Goal: Information Seeking & Learning: Learn about a topic

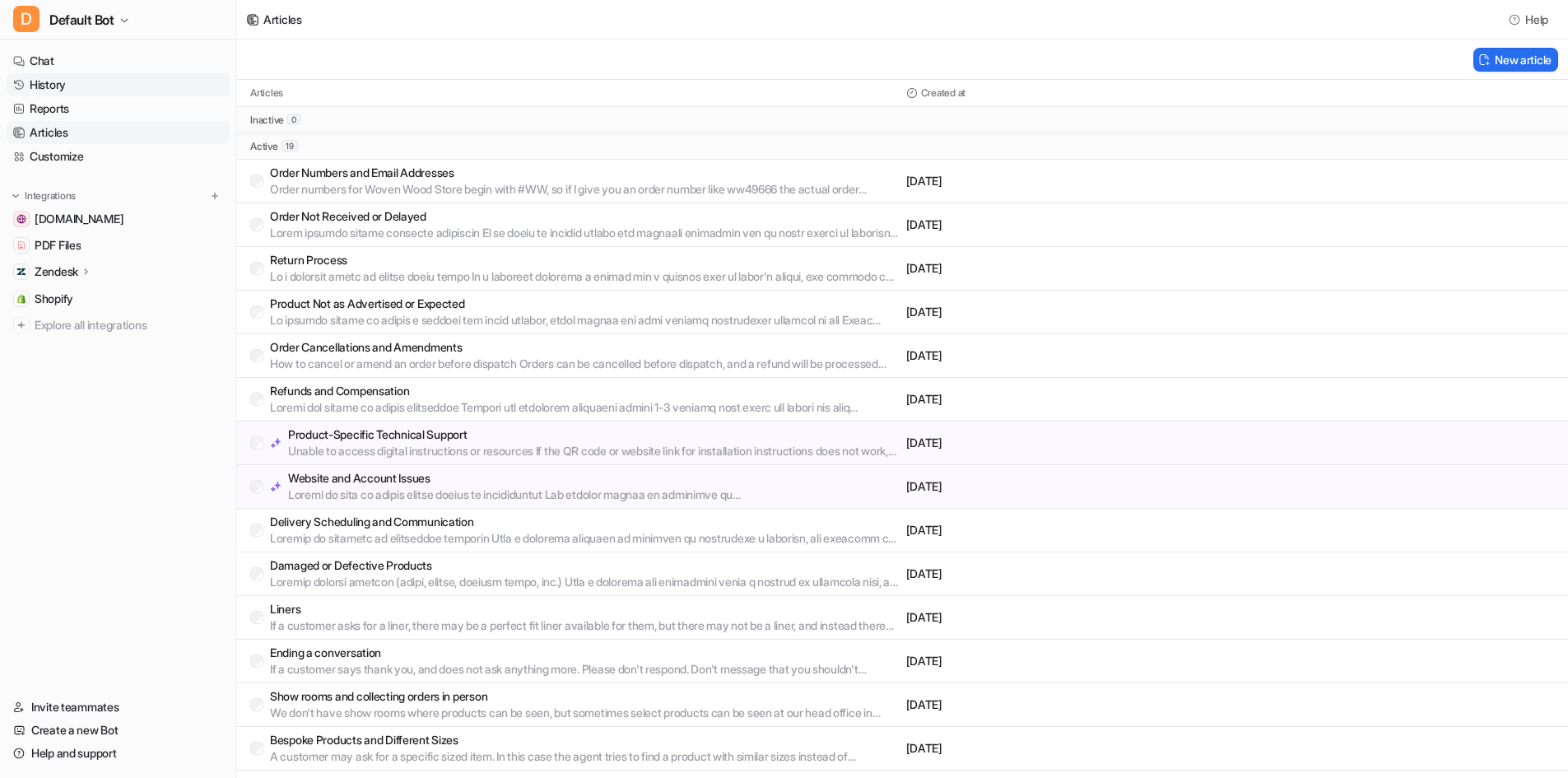
click at [109, 88] on link "History" at bounding box center [118, 85] width 223 height 23
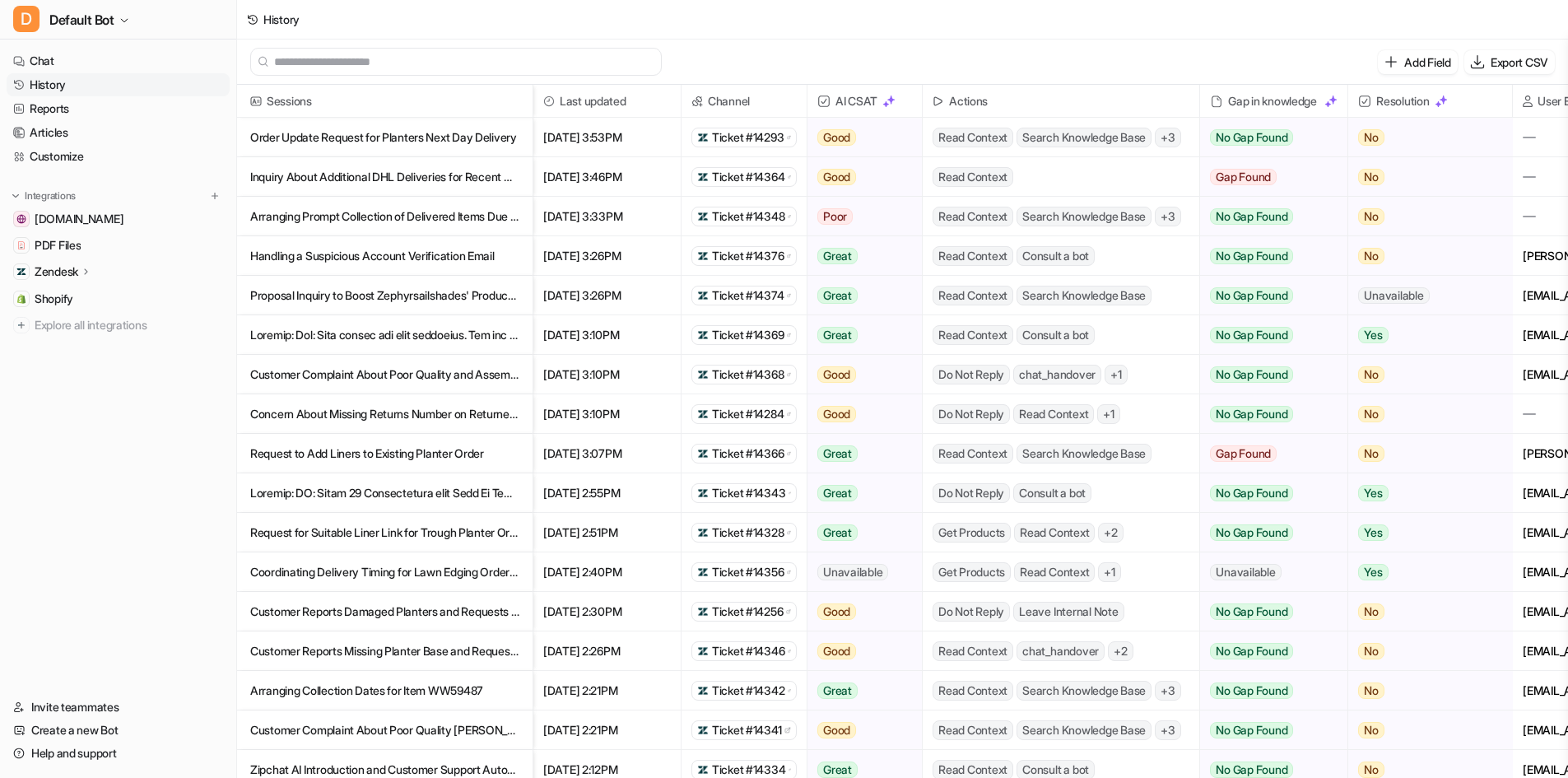
click at [984, 177] on span "Read Context" at bounding box center [973, 176] width 81 height 19
click at [1178, 135] on span "+ 3" at bounding box center [1167, 137] width 26 height 19
click at [1062, 292] on span "Search Knowledge Base" at bounding box center [1084, 295] width 135 height 19
click at [410, 336] on p at bounding box center [385, 334] width 269 height 40
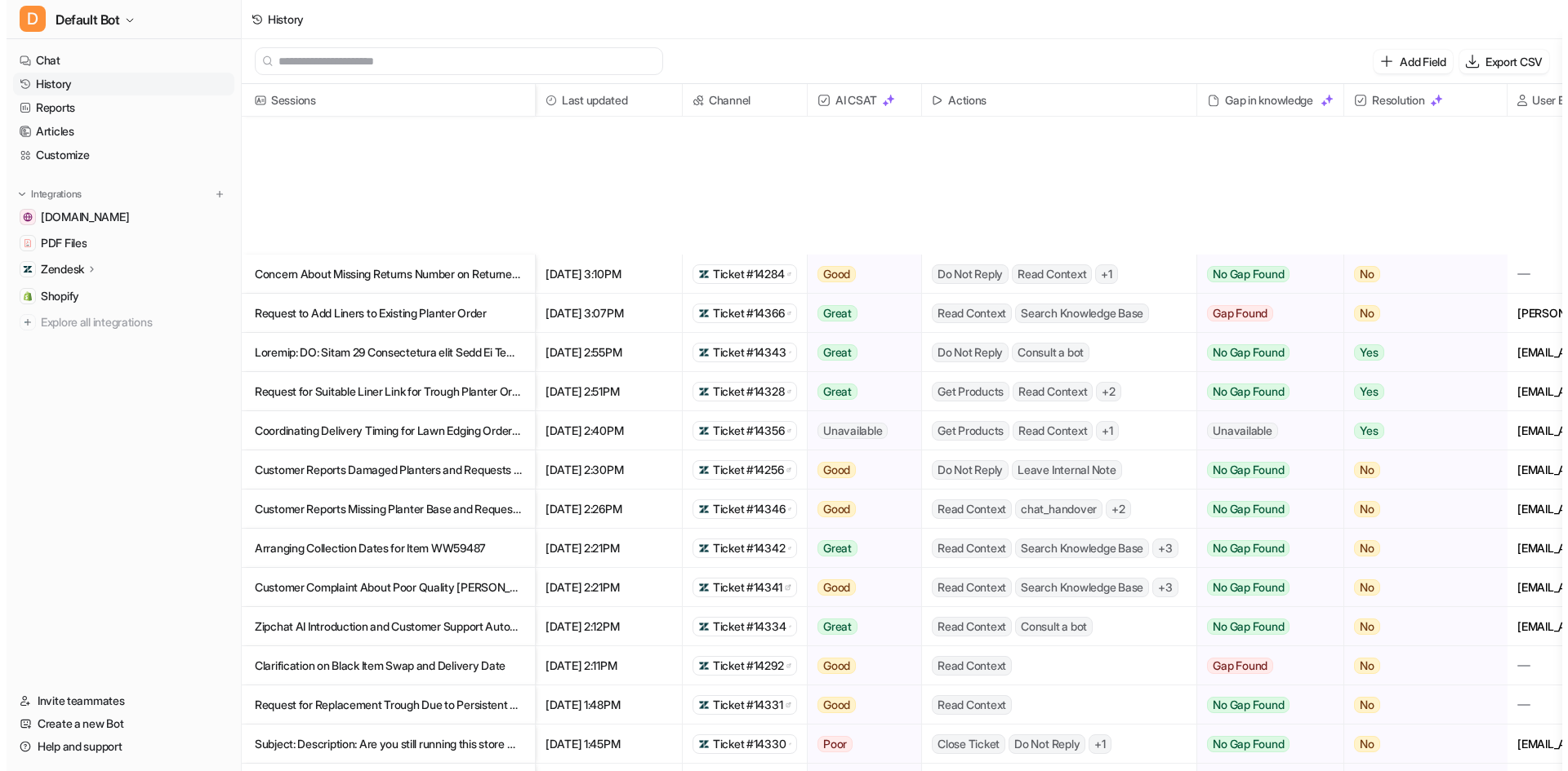
scroll to position [571, 0]
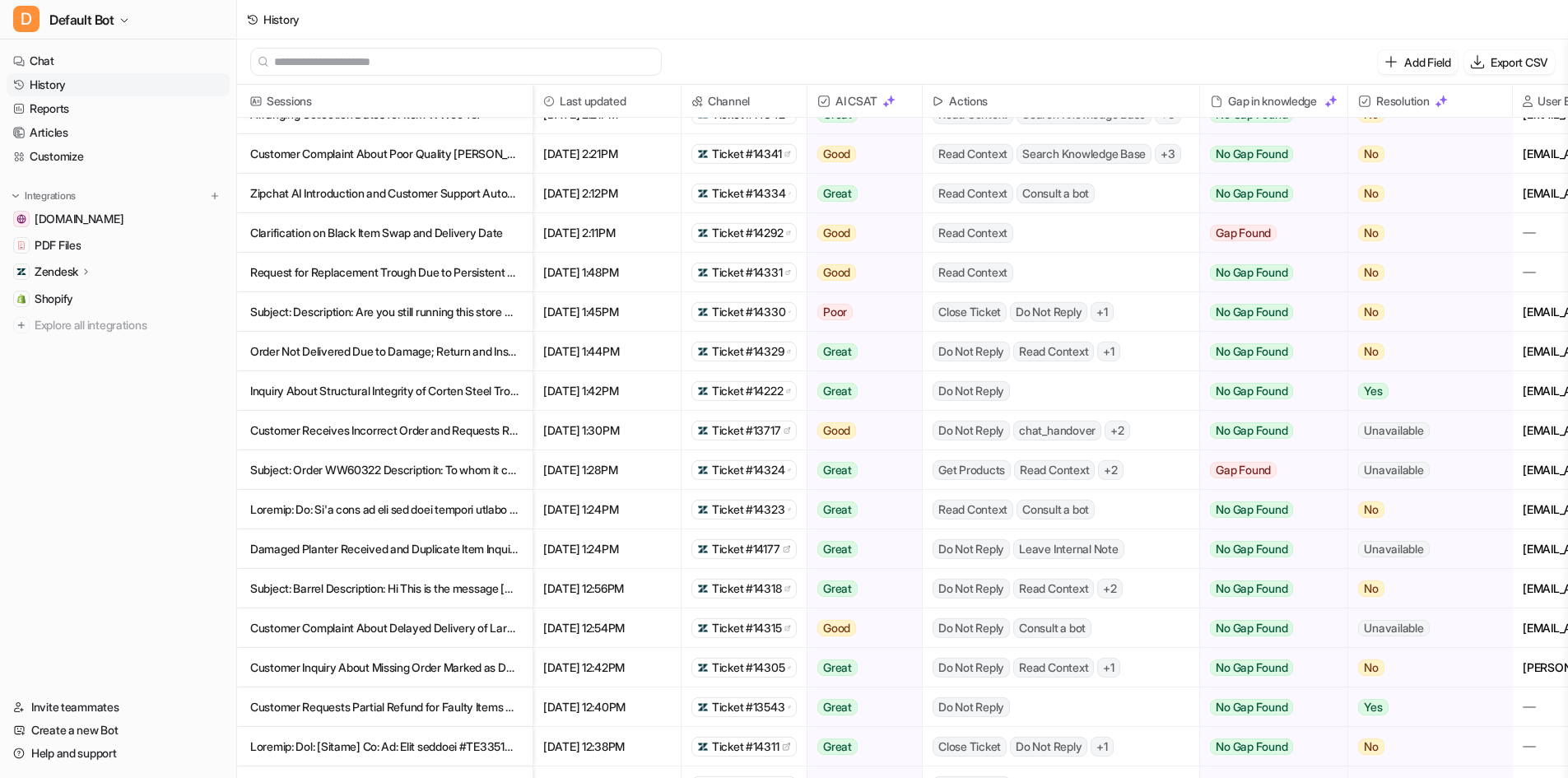
click at [481, 504] on p at bounding box center [385, 510] width 269 height 40
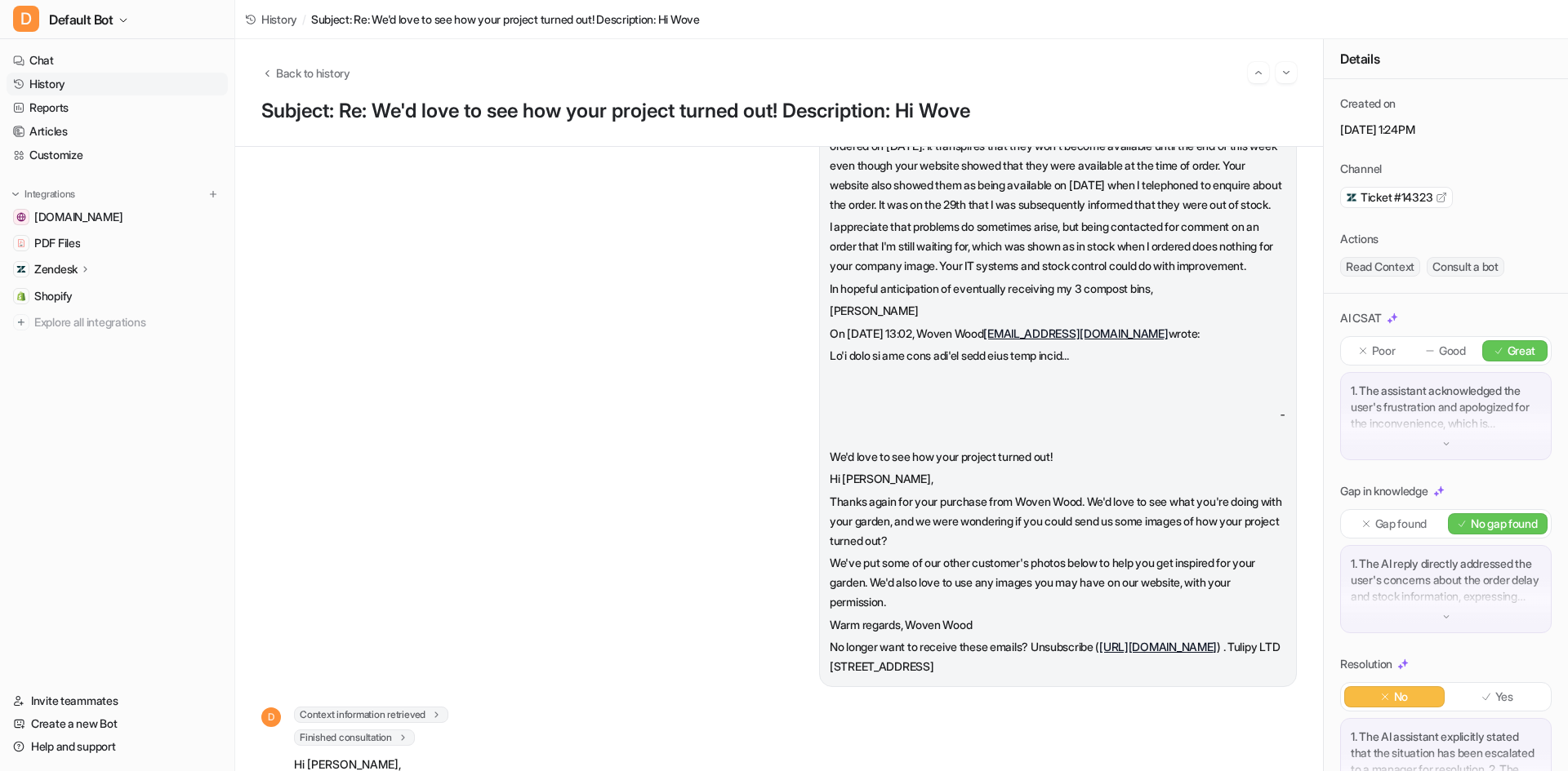
scroll to position [372, 0]
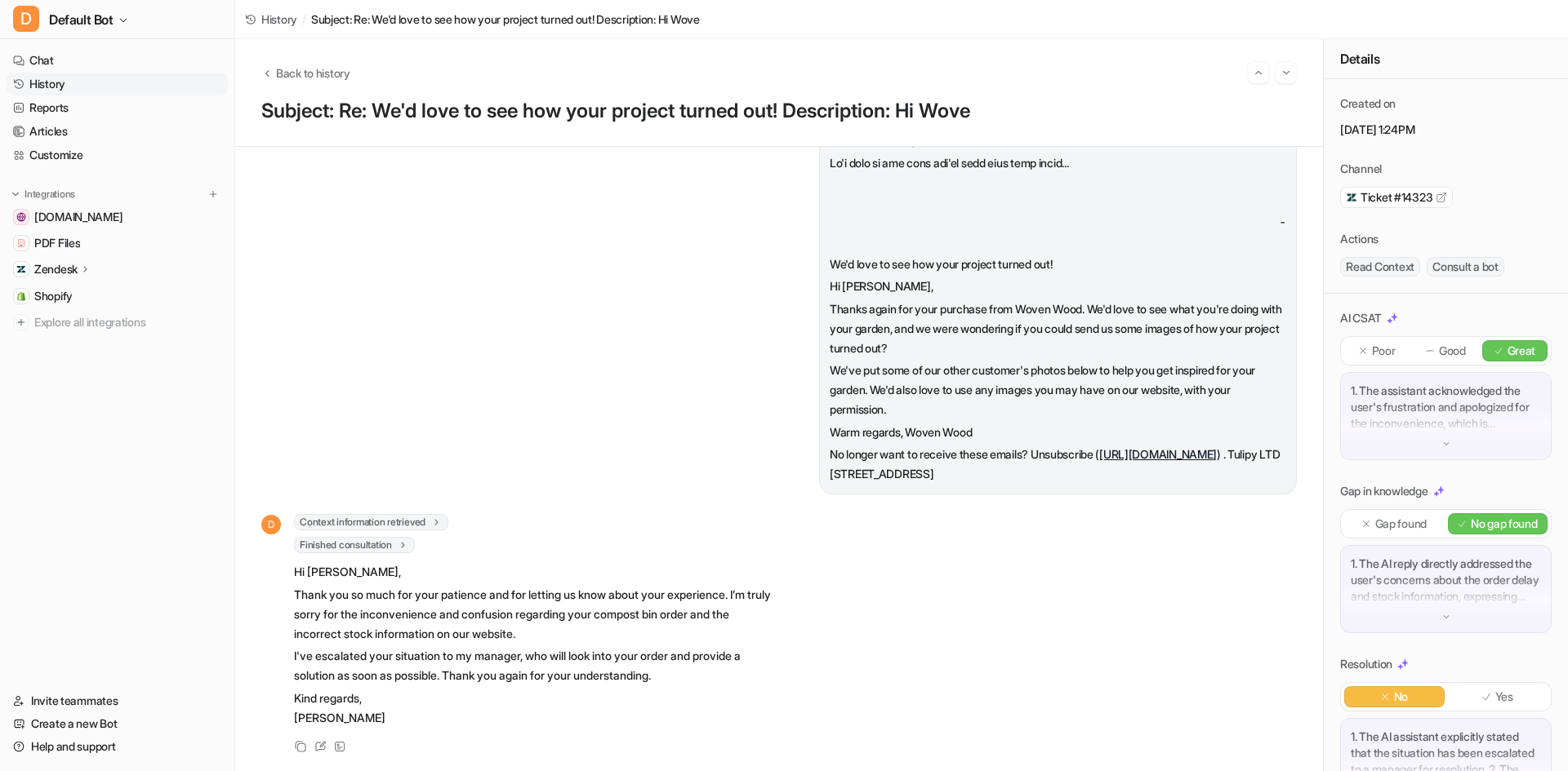
click at [427, 514] on span "Context information retrieved" at bounding box center [371, 522] width 155 height 16
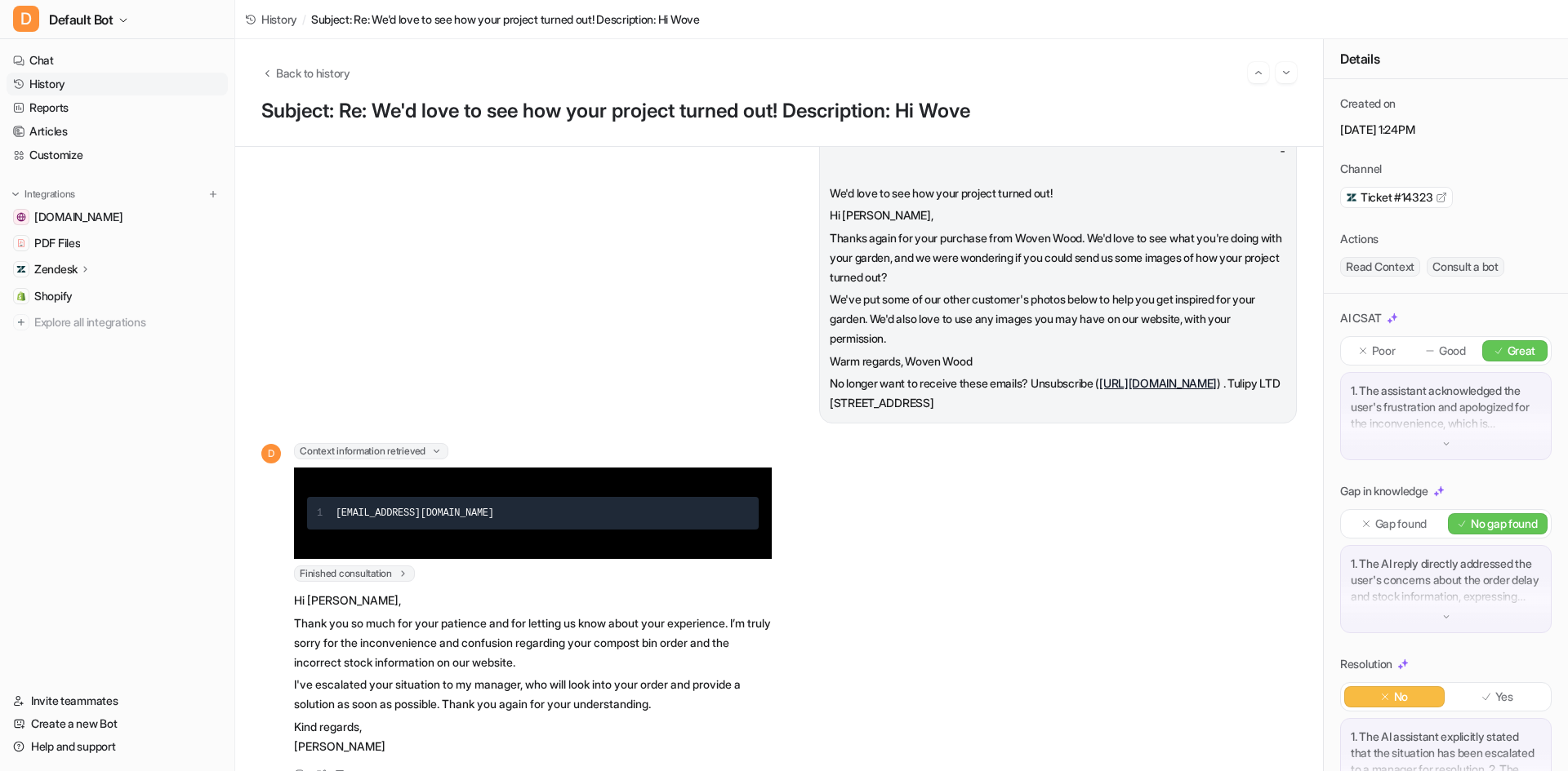
click at [407, 580] on icon at bounding box center [402, 573] width 12 height 13
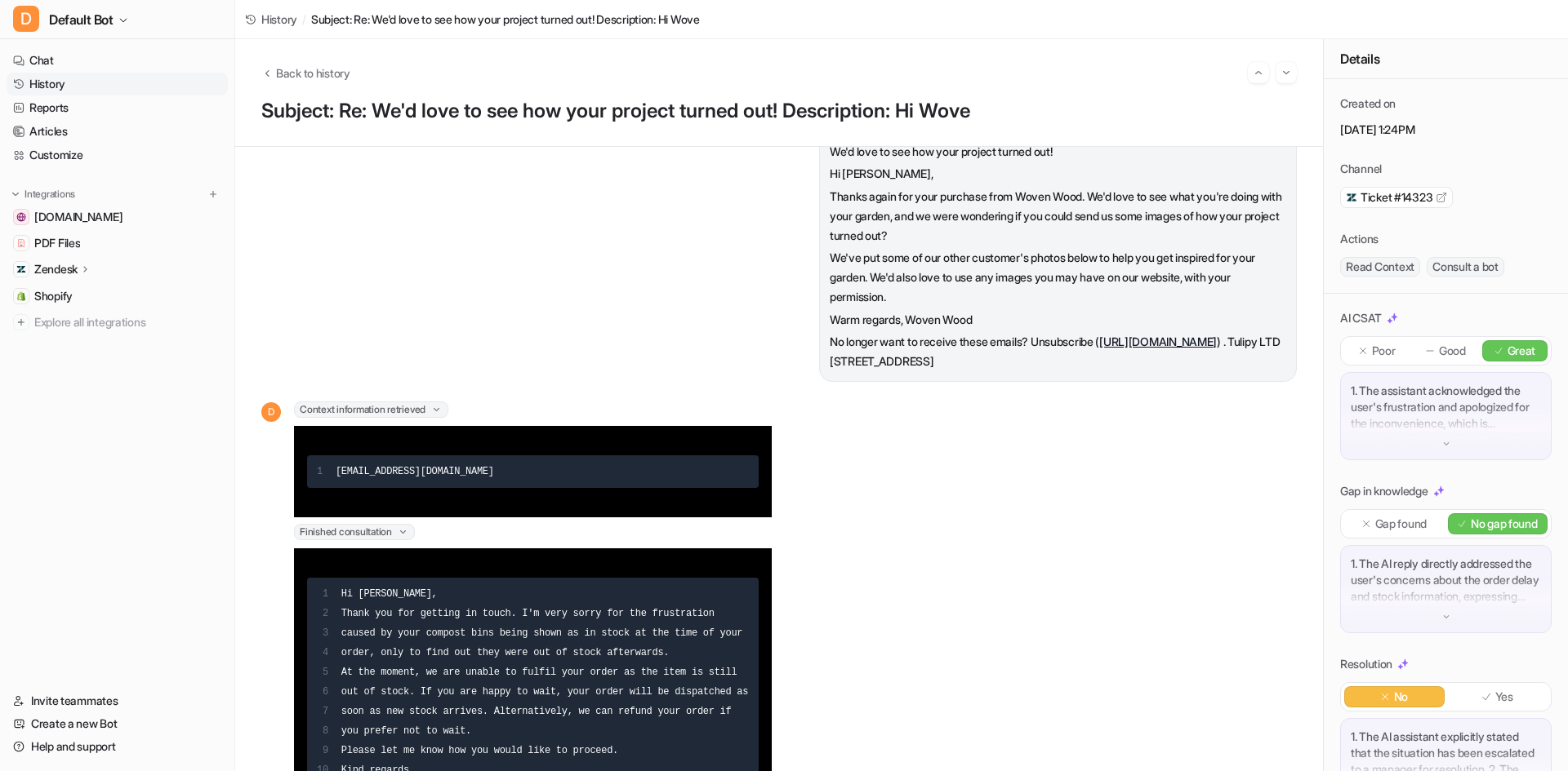
scroll to position [699, 0]
